Goal: Information Seeking & Learning: Check status

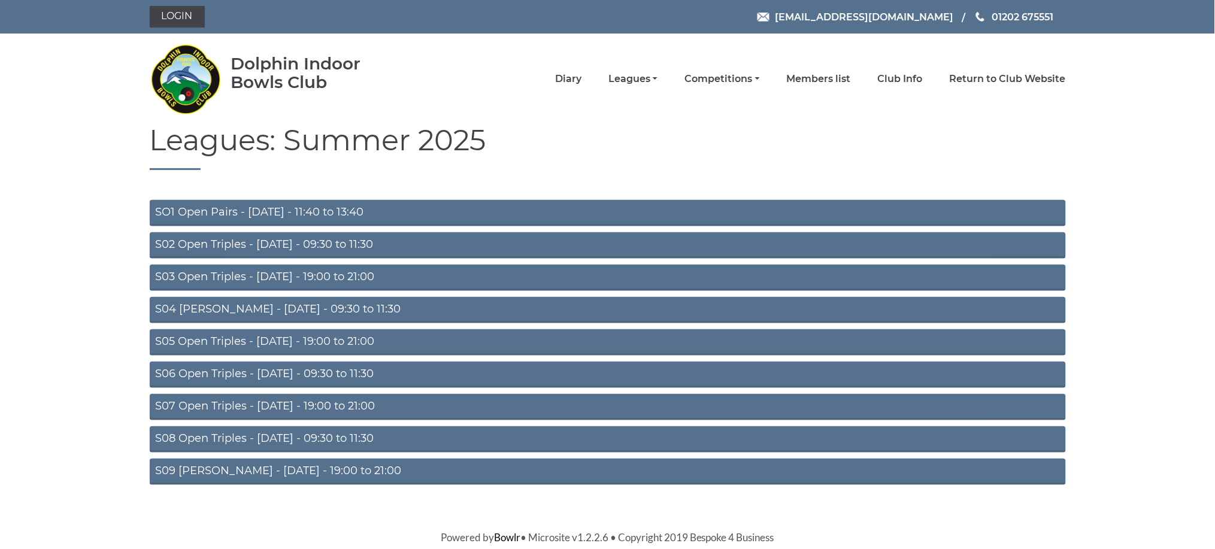
click at [290, 372] on link "S06 Open Triples - [DATE] - 09:30 to 11:30" at bounding box center [608, 375] width 916 height 26
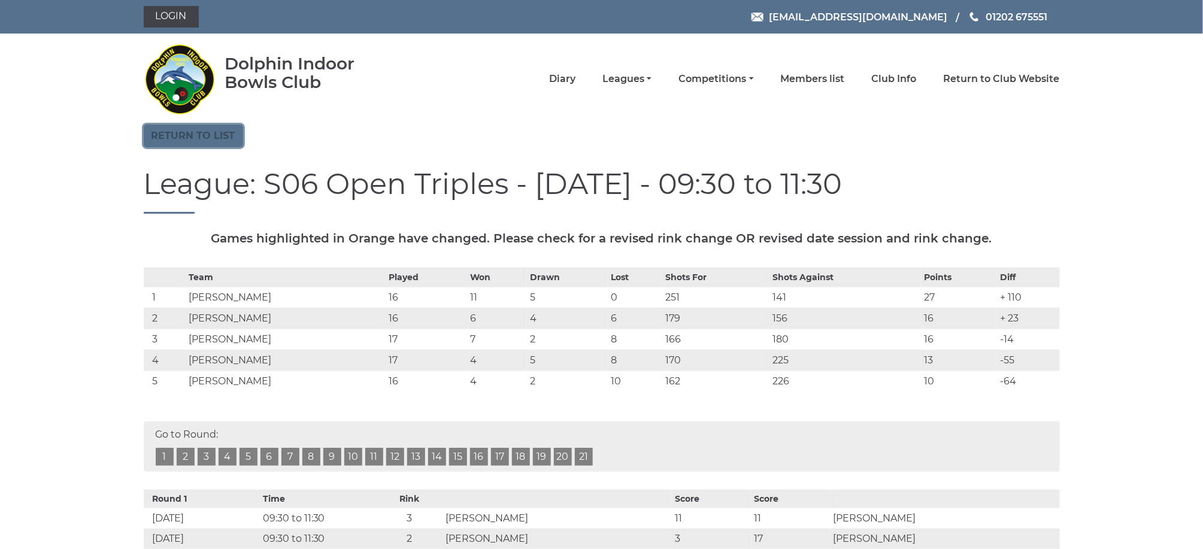
click at [193, 138] on link "Return to list" at bounding box center [193, 136] width 99 height 23
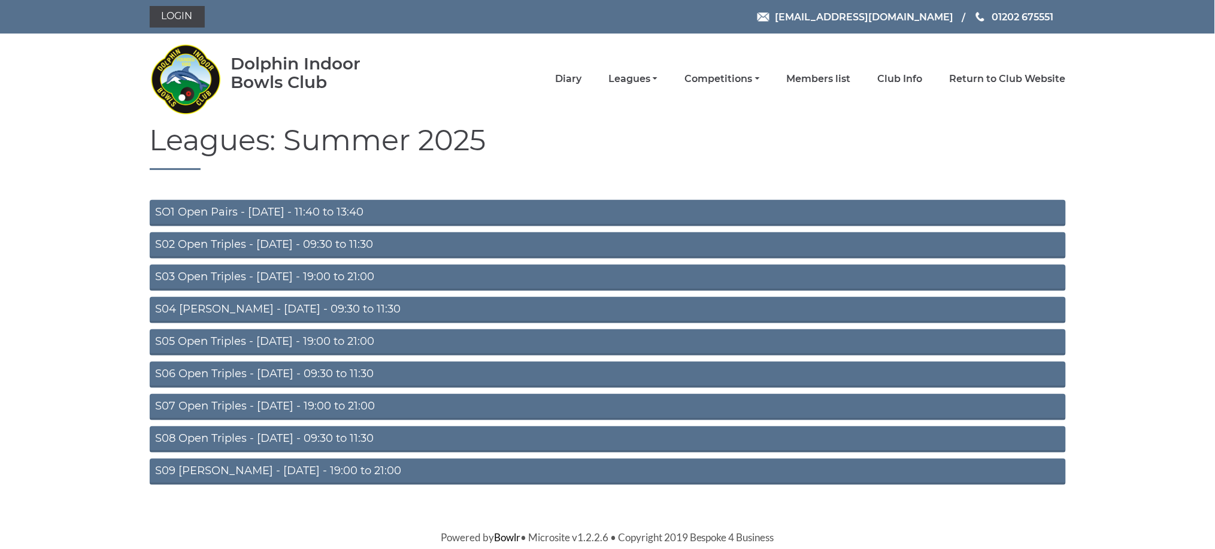
click at [286, 431] on link "S08 Open Triples - [DATE] - 09:30 to 11:30" at bounding box center [608, 439] width 916 height 26
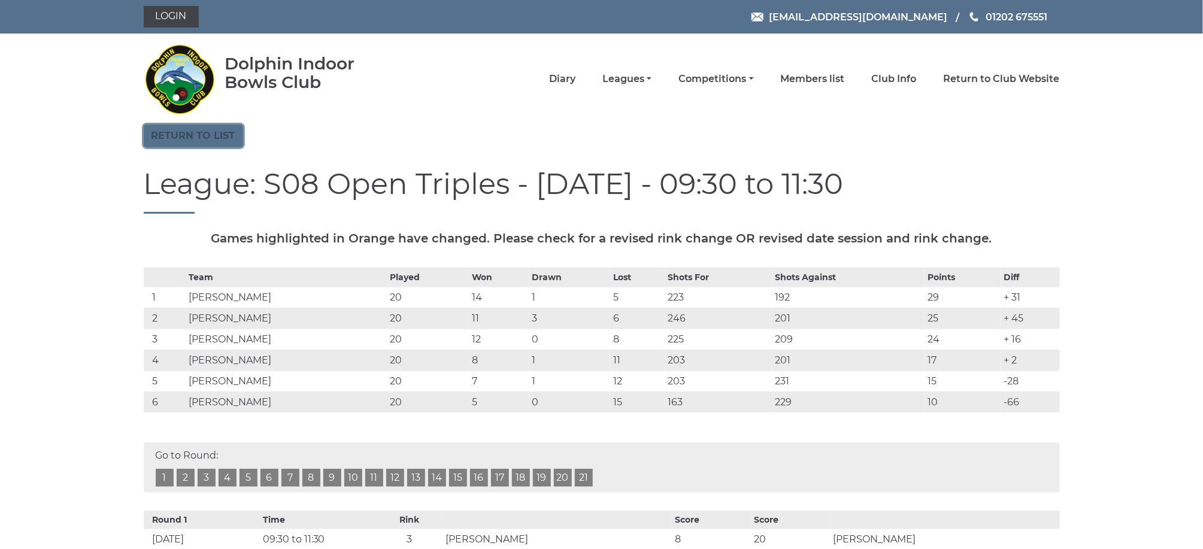
click at [215, 138] on link "Return to list" at bounding box center [193, 136] width 99 height 23
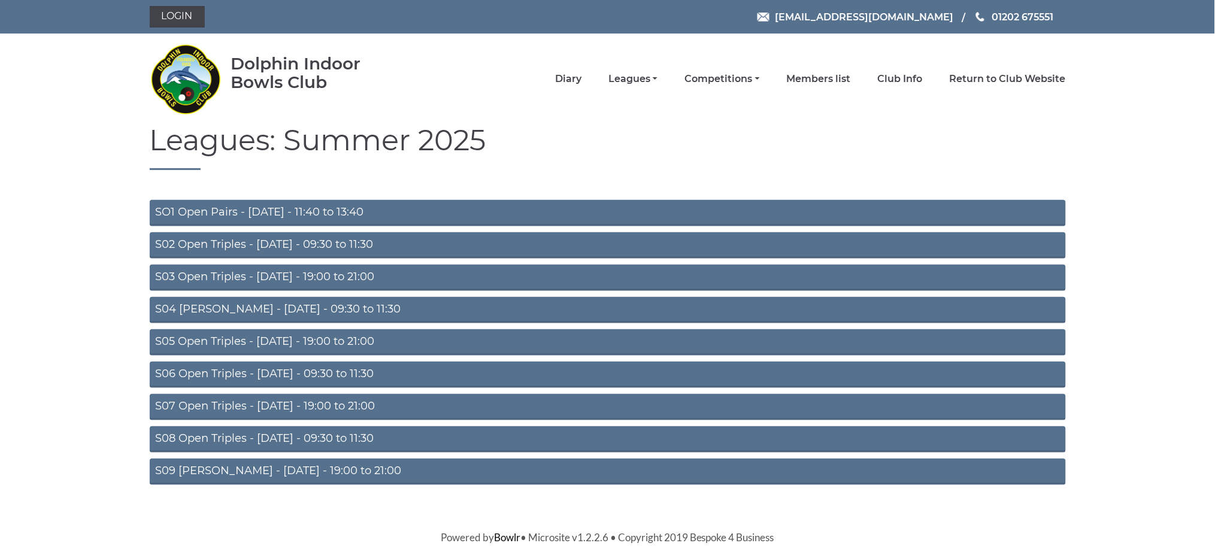
click at [266, 273] on link "S03 Open Triples - [DATE] - 19:00 to 21:00" at bounding box center [608, 278] width 916 height 26
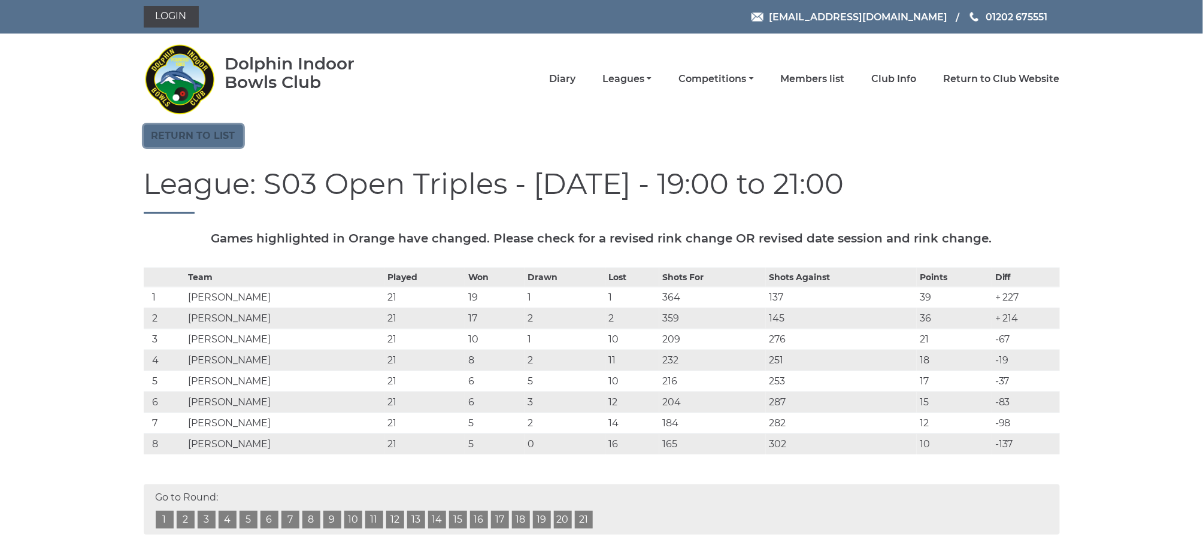
click at [197, 140] on link "Return to list" at bounding box center [193, 136] width 99 height 23
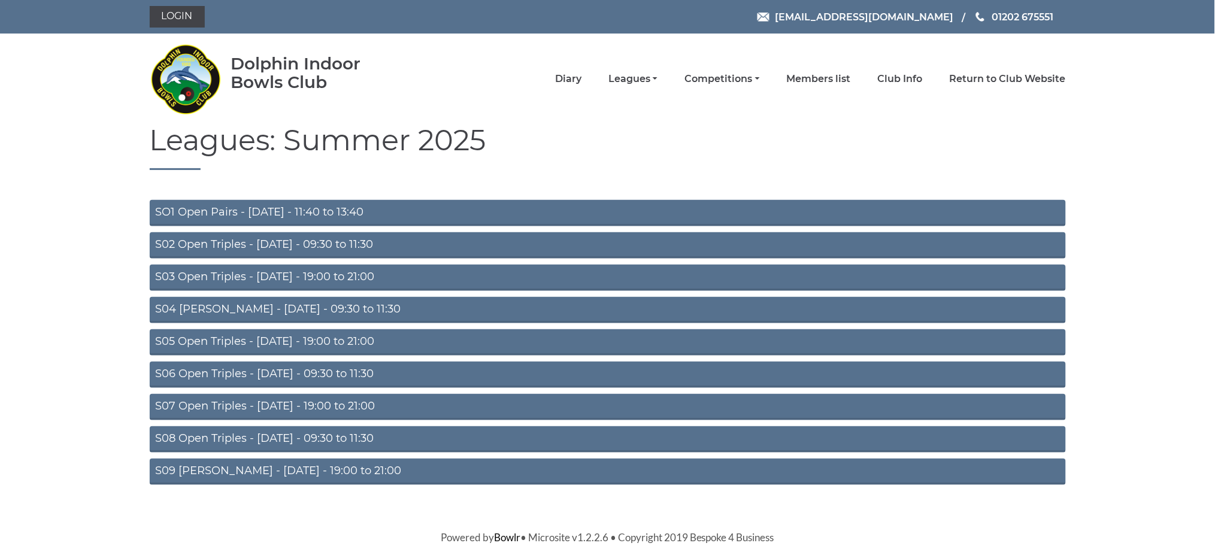
click at [262, 341] on link "S05 Open Triples - [DATE] - 19:00 to 21:00" at bounding box center [608, 342] width 916 height 26
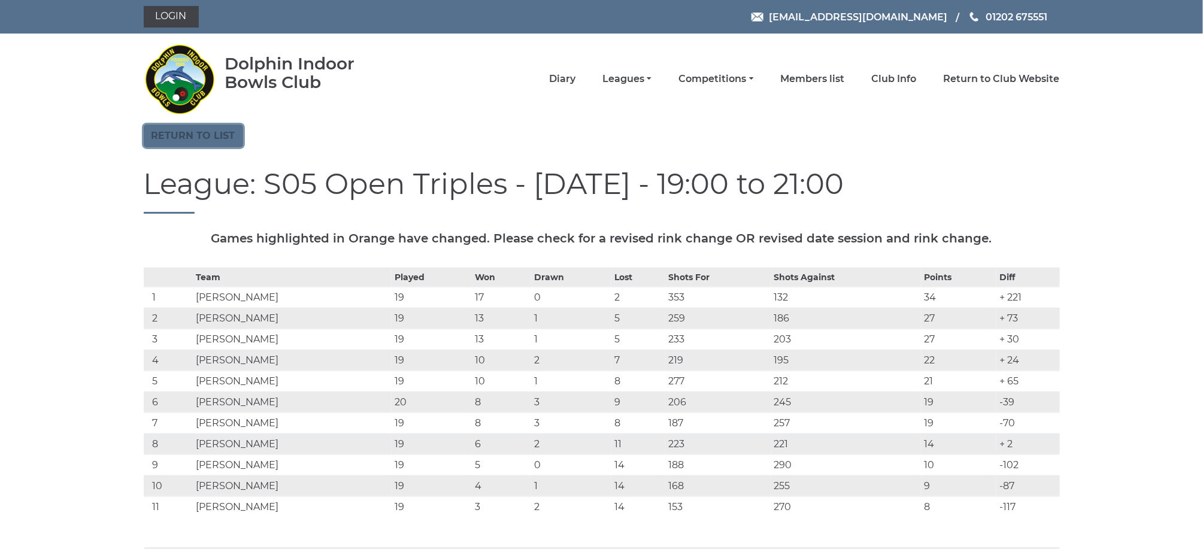
click at [203, 137] on link "Return to list" at bounding box center [193, 136] width 99 height 23
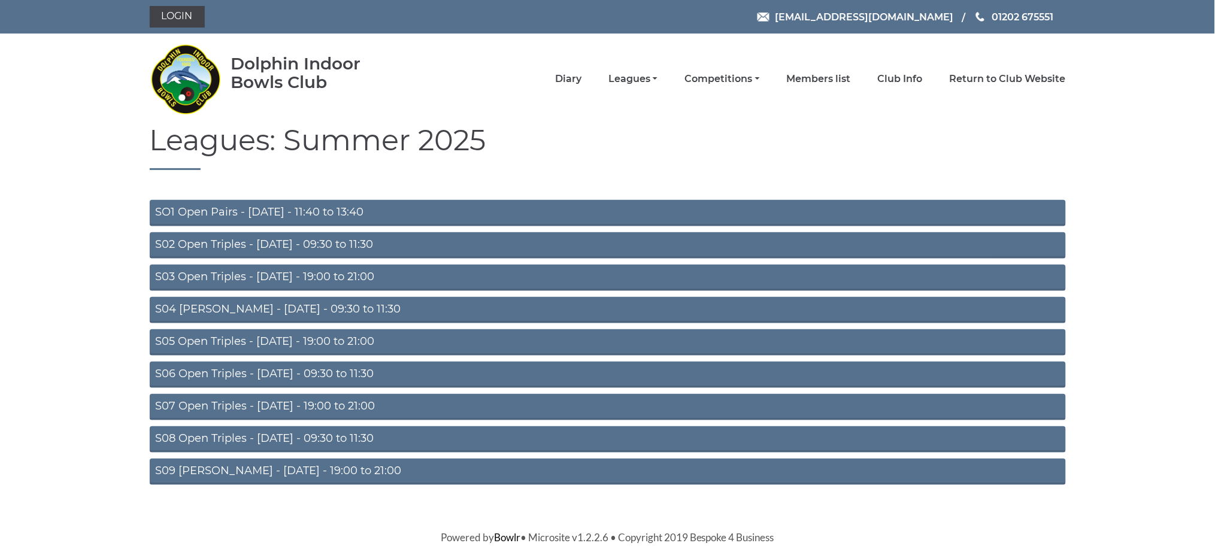
click at [285, 401] on link "S07 Open Triples - [DATE] - 19:00 to 21:00" at bounding box center [608, 407] width 916 height 26
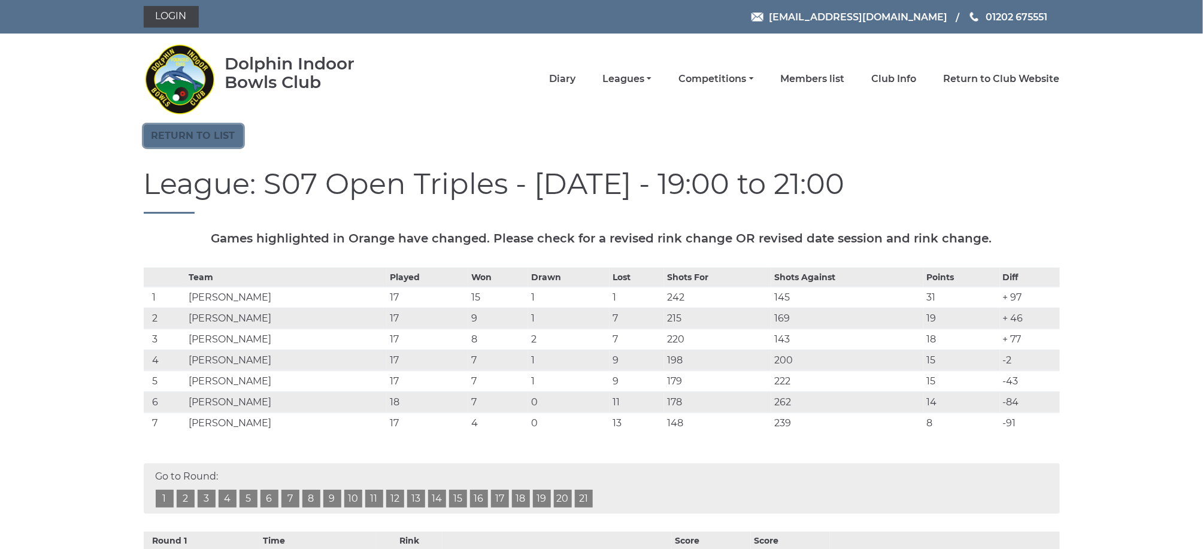
click at [198, 140] on link "Return to list" at bounding box center [193, 136] width 99 height 23
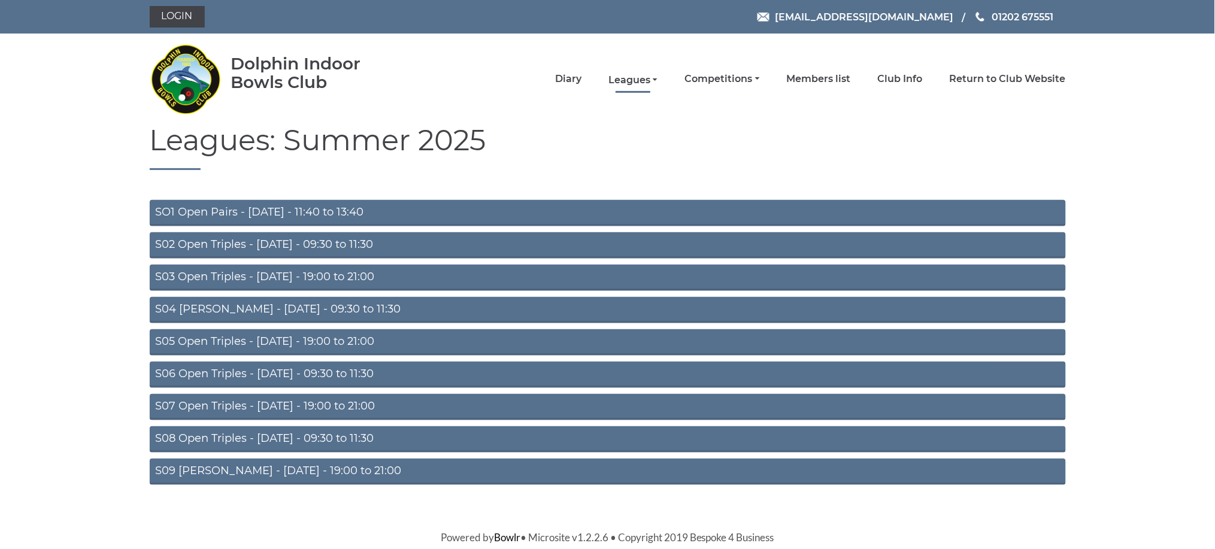
click at [647, 79] on link "Leagues" at bounding box center [633, 80] width 49 height 13
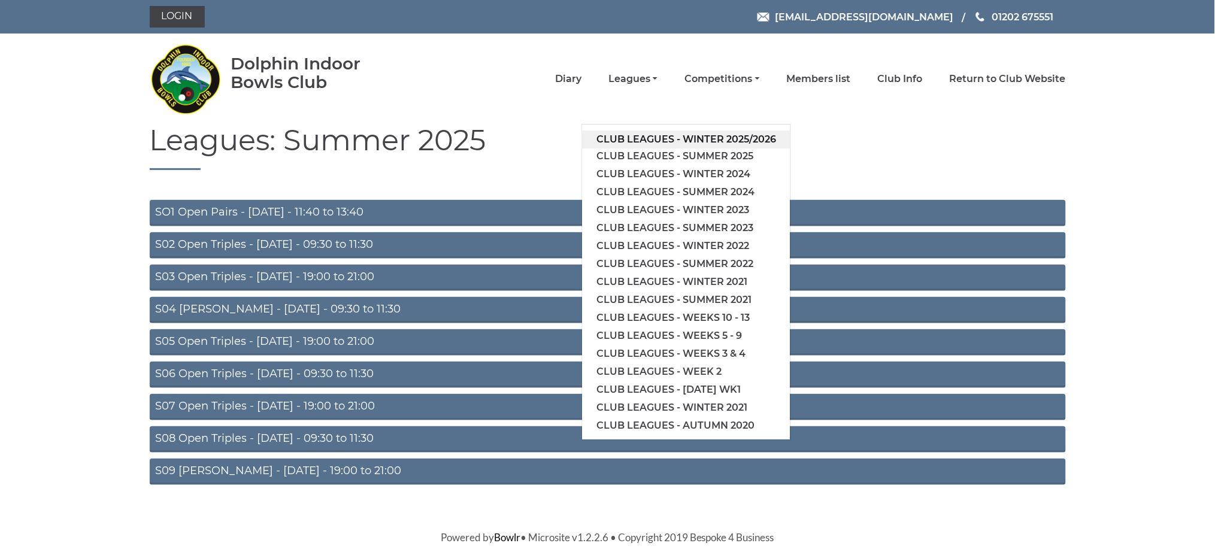
click at [649, 141] on link "Club leagues - Winter 2025/2026" at bounding box center [686, 140] width 208 height 18
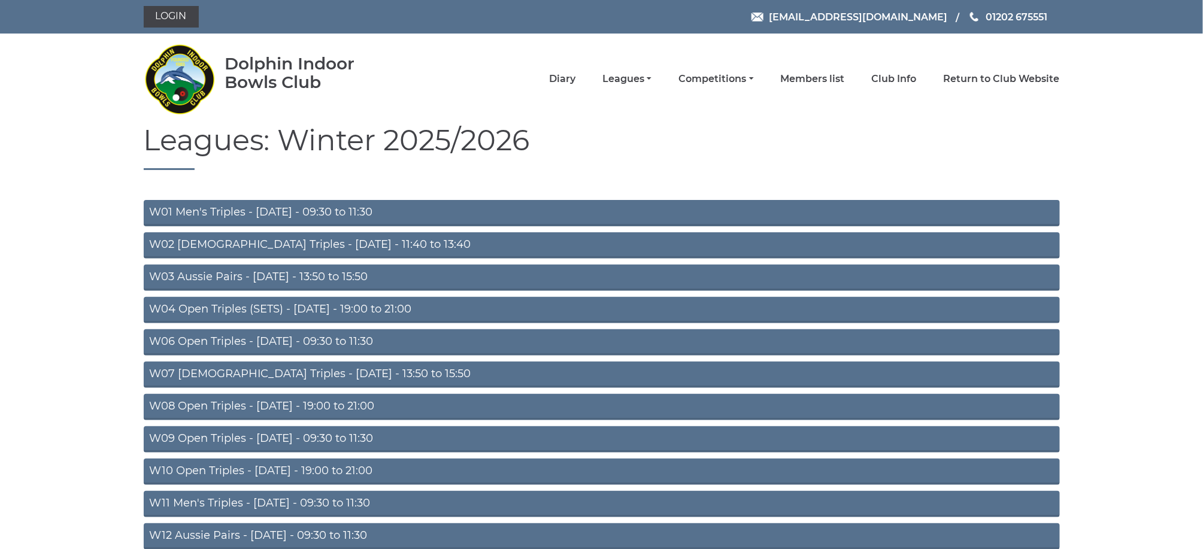
click at [305, 340] on link "W06 Open Triples - Tuesday - 09:30 to 11:30" at bounding box center [602, 342] width 916 height 26
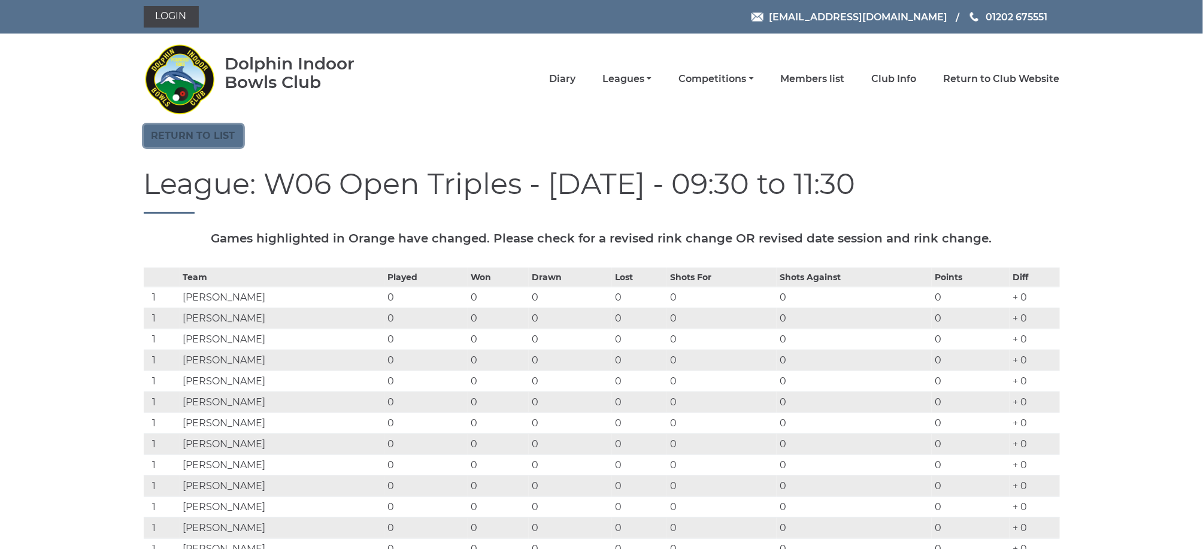
click at [214, 135] on link "Return to list" at bounding box center [193, 136] width 99 height 23
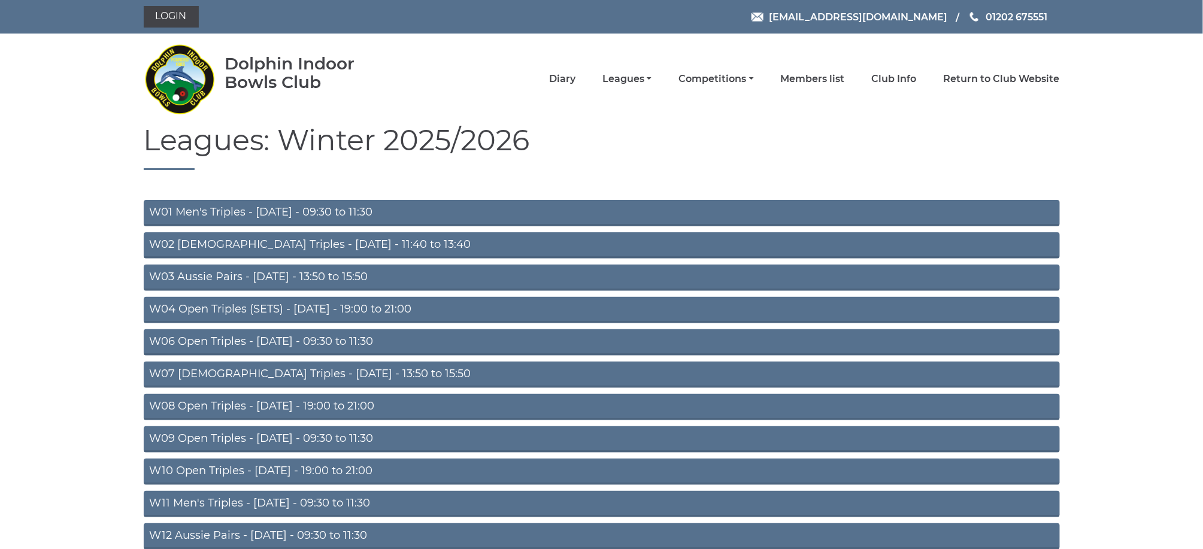
click at [290, 434] on link "W09 Open Triples - [DATE] - 09:30 to 11:30" at bounding box center [602, 439] width 916 height 26
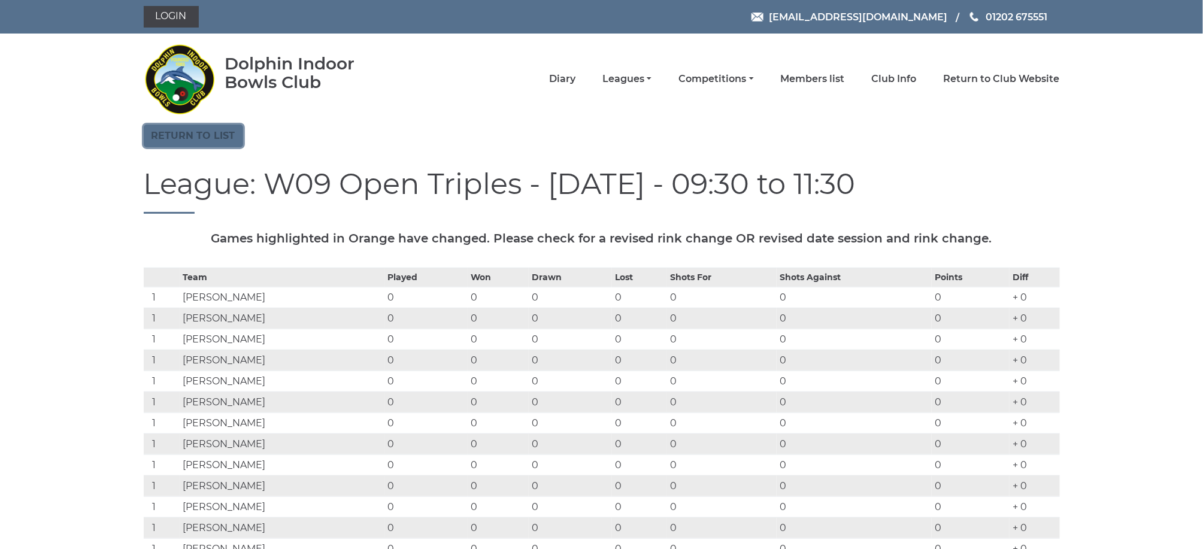
click at [223, 134] on link "Return to list" at bounding box center [193, 136] width 99 height 23
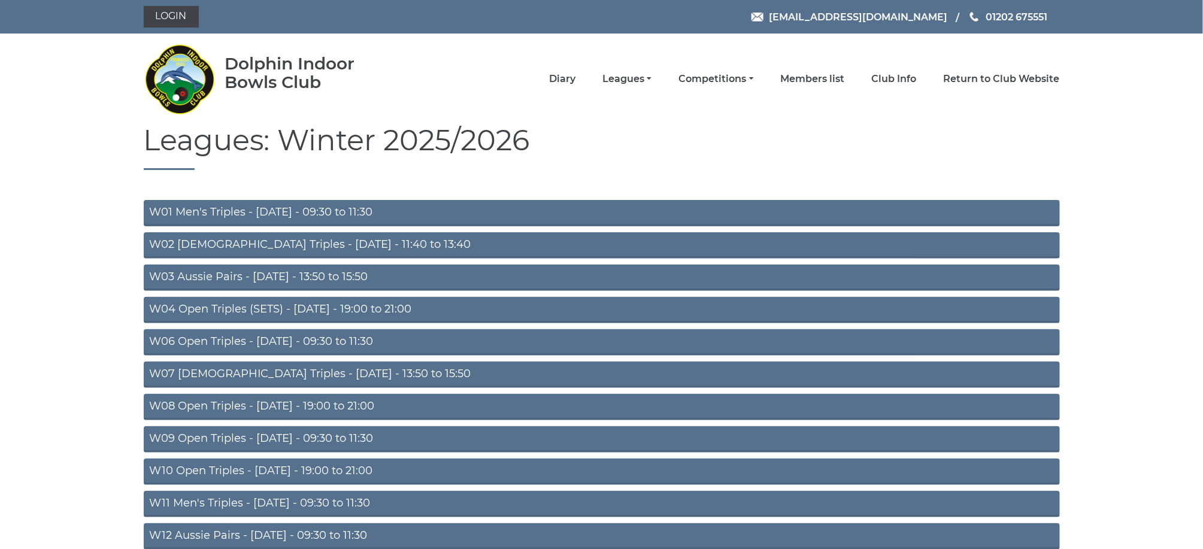
click at [283, 499] on link "W11 Men's Triples - [DATE] - 09:30 to 11:30" at bounding box center [602, 504] width 916 height 26
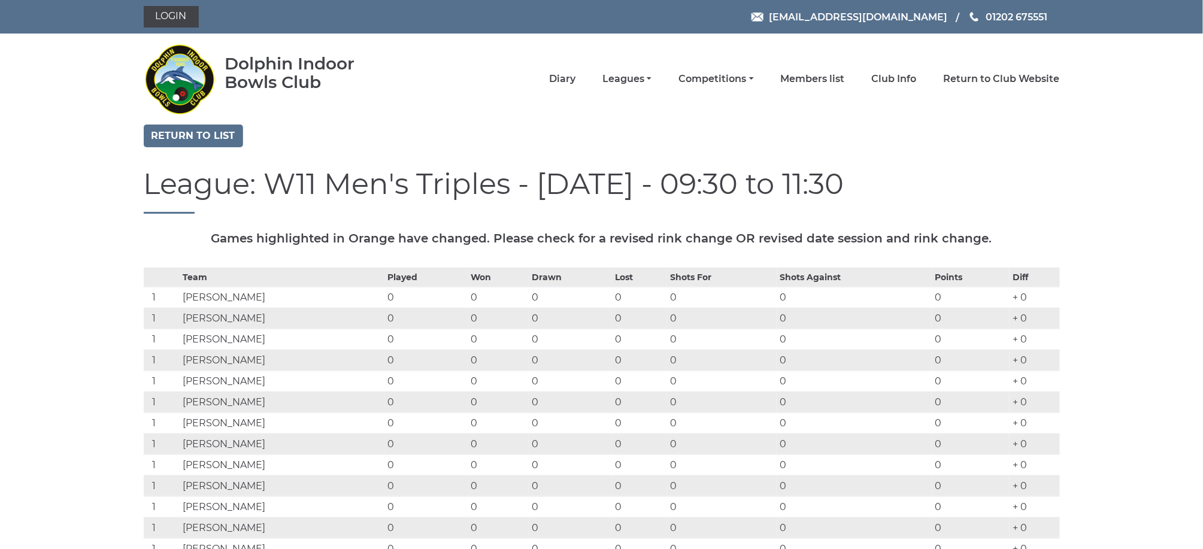
drag, startPoint x: 0, startPoint y: 0, endPoint x: 283, endPoint y: 499, distance: 573.8
click at [283, 499] on td "[PERSON_NAME]" at bounding box center [282, 507] width 205 height 21
click at [211, 131] on link "Return to list" at bounding box center [193, 136] width 99 height 23
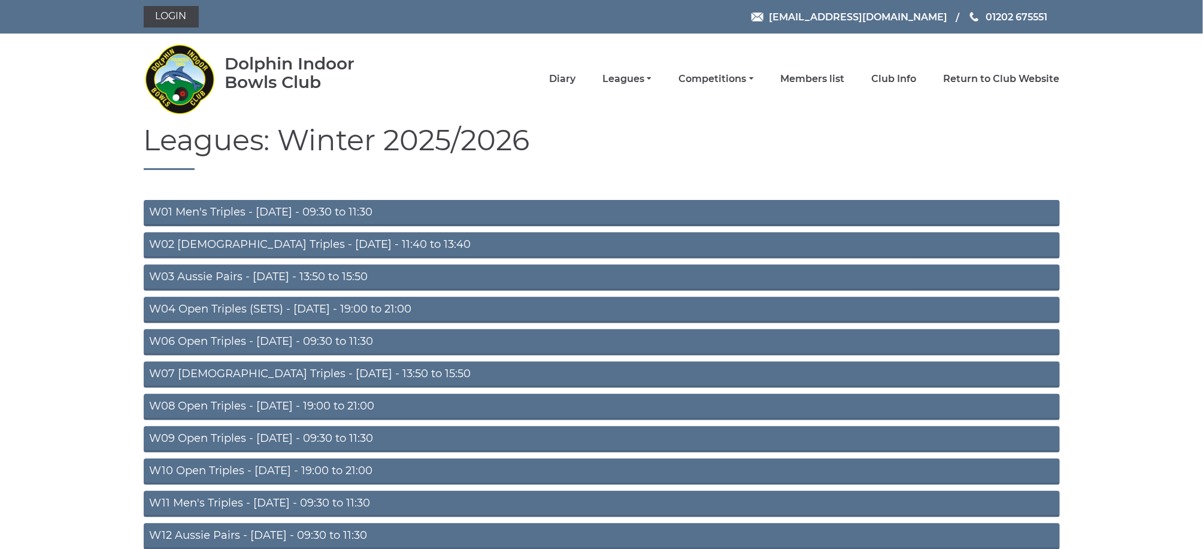
click at [327, 334] on link "W06 Open Triples - [DATE] - 09:30 to 11:30" at bounding box center [602, 342] width 916 height 26
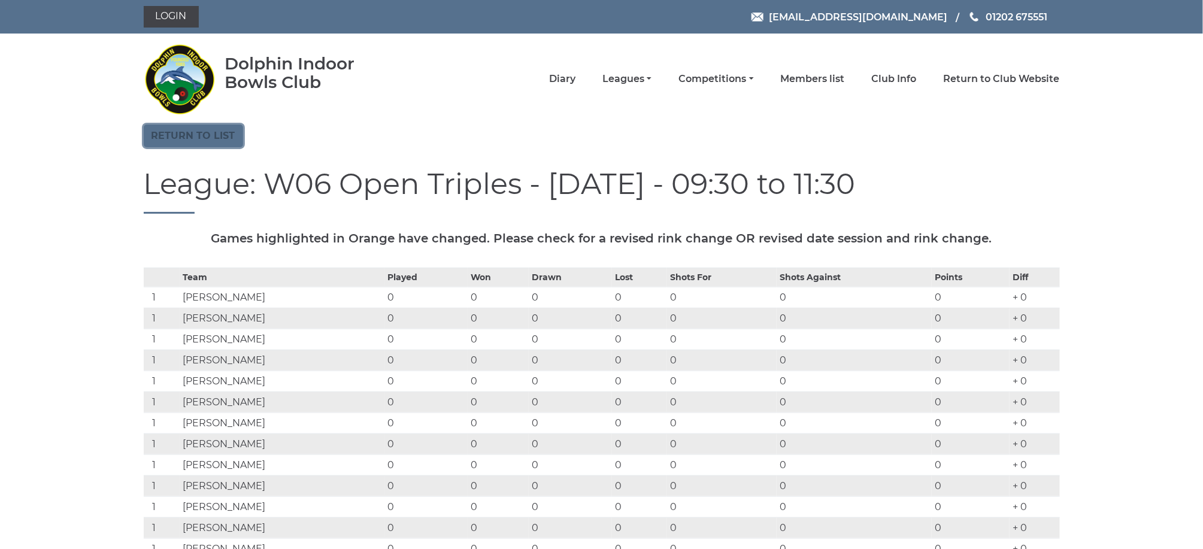
click at [224, 137] on link "Return to list" at bounding box center [193, 136] width 99 height 23
